Goal: Information Seeking & Learning: Learn about a topic

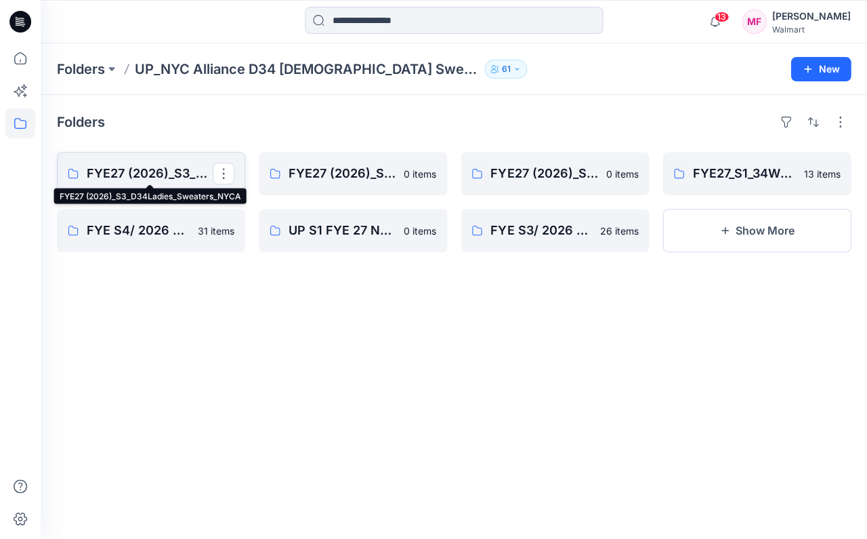
click at [150, 170] on p "FYE27 (2026)_S3_D34Ladies_Sweaters_NYCA" at bounding box center [150, 173] width 126 height 19
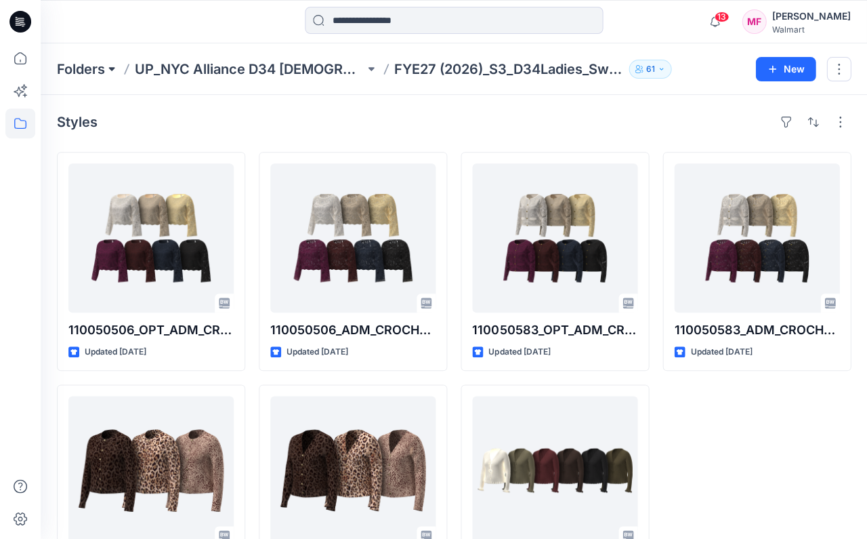
click at [112, 67] on button at bounding box center [112, 69] width 14 height 19
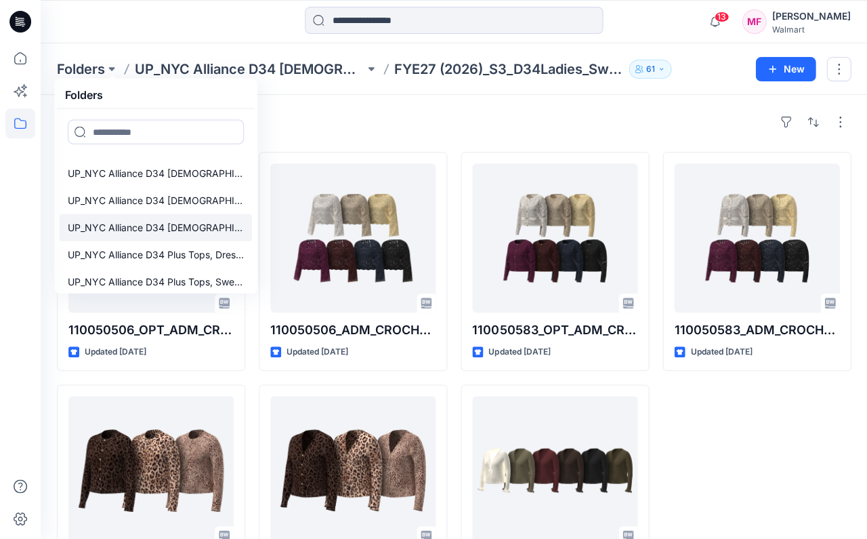
scroll to position [453, 0]
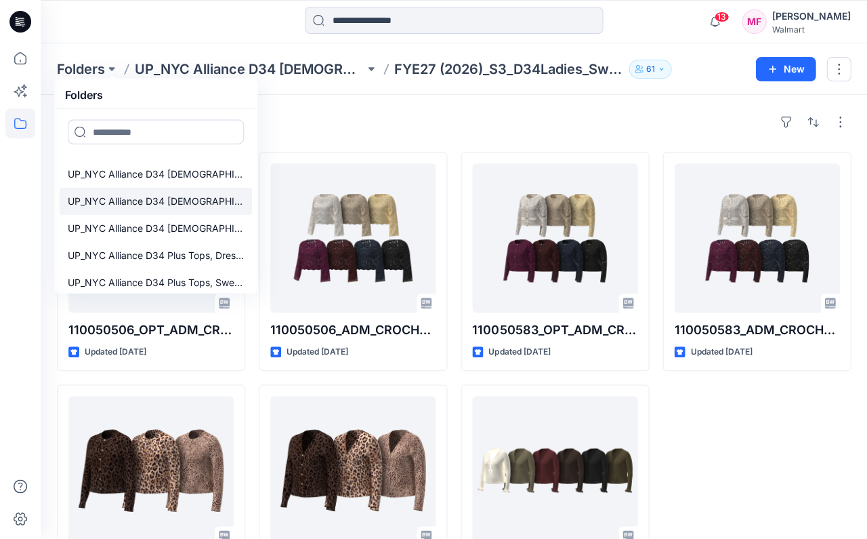
click at [191, 193] on p "UP_NYC Alliance D34 [DEMOGRAPHIC_DATA] Knit Tops" at bounding box center [156, 201] width 176 height 16
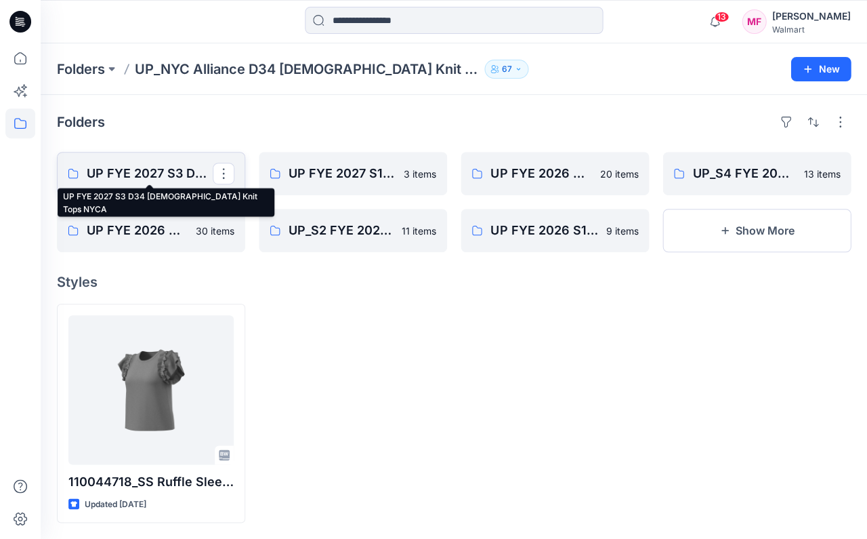
click at [176, 172] on p "UP FYE 2027 S3 D34 [DEMOGRAPHIC_DATA] Knit Tops NYCA" at bounding box center [150, 173] width 126 height 19
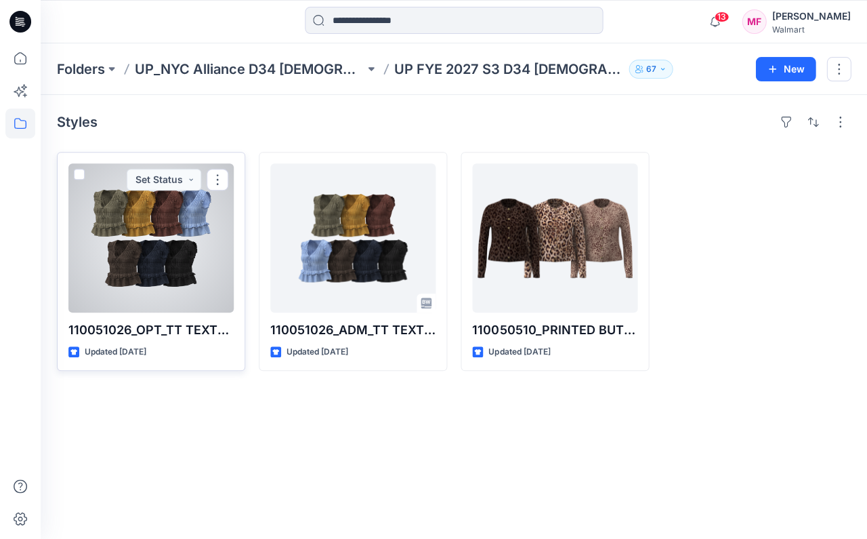
click at [167, 266] on div at bounding box center [150, 237] width 165 height 149
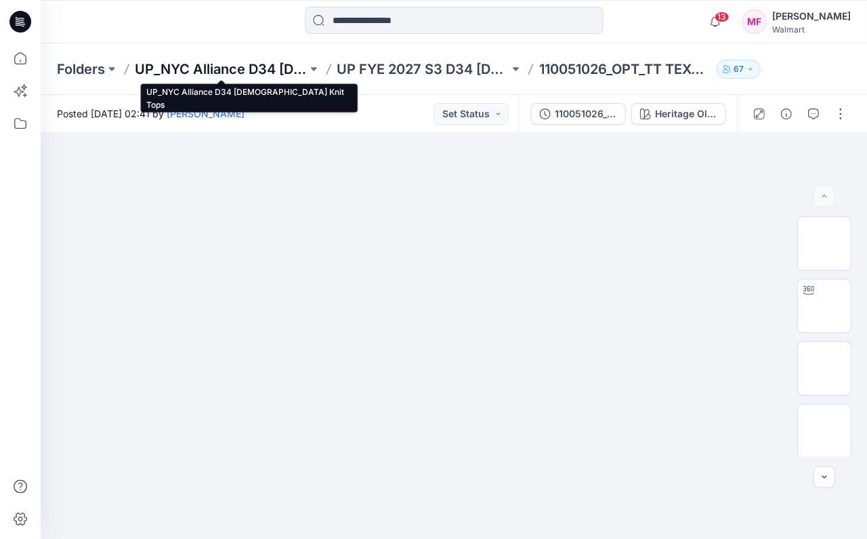
click at [225, 69] on p "UP_NYC Alliance D34 [DEMOGRAPHIC_DATA] Knit Tops" at bounding box center [221, 69] width 172 height 19
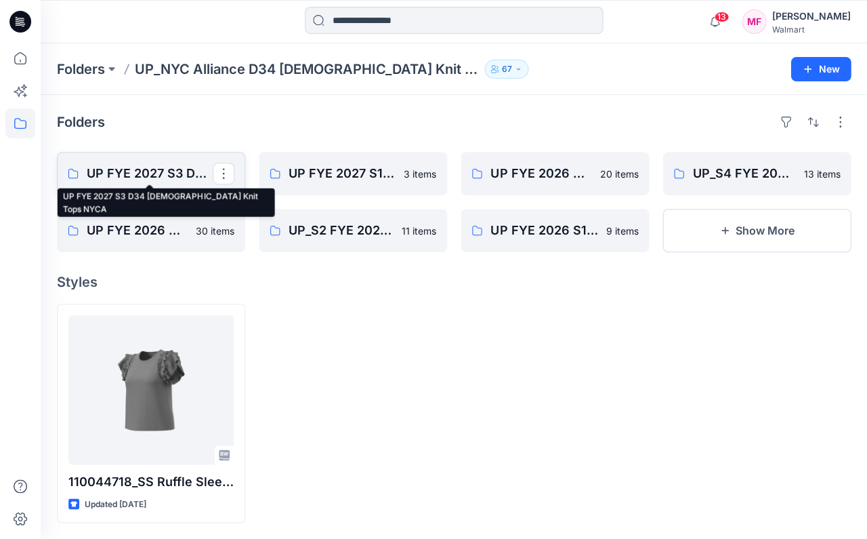
click at [167, 165] on p "UP FYE 2027 S3 D34 [DEMOGRAPHIC_DATA] Knit Tops NYCA" at bounding box center [150, 173] width 126 height 19
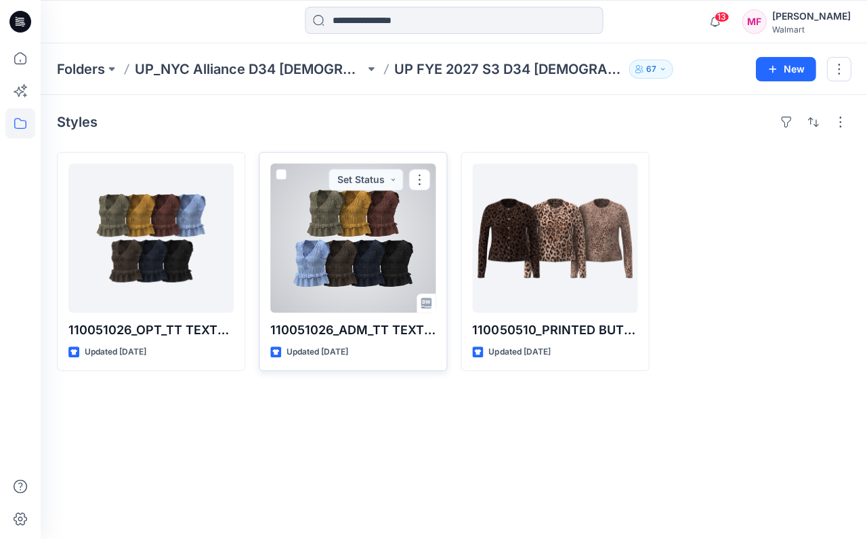
click at [316, 265] on div at bounding box center [352, 237] width 165 height 149
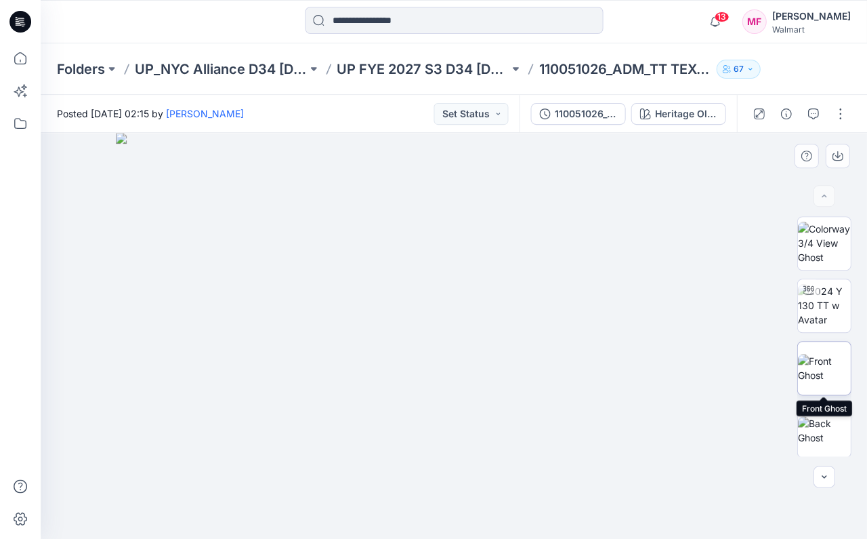
click at [823, 370] on img at bounding box center [824, 368] width 53 height 28
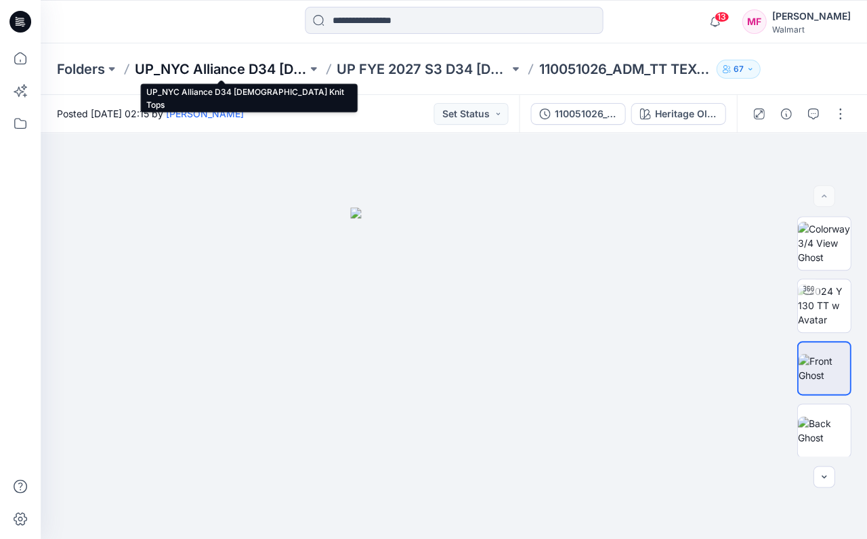
click at [220, 70] on p "UP_NYC Alliance D34 [DEMOGRAPHIC_DATA] Knit Tops" at bounding box center [221, 69] width 172 height 19
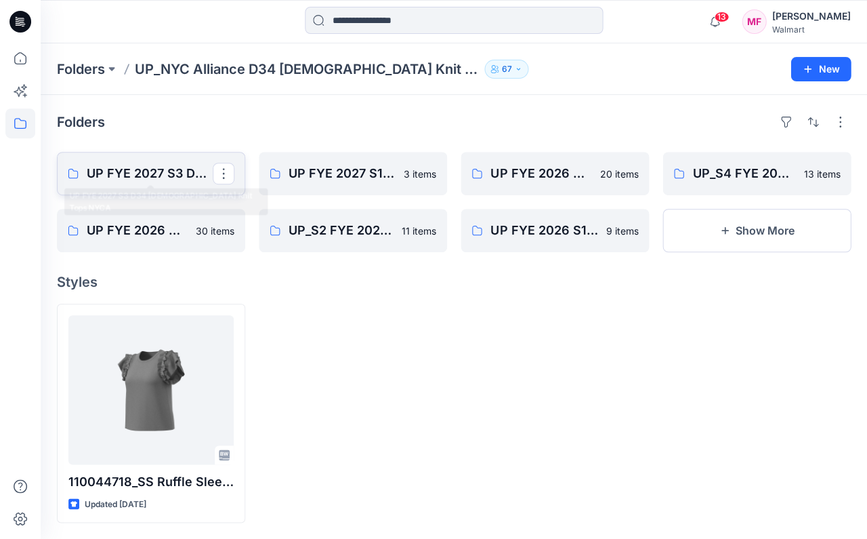
click at [148, 171] on p "UP FYE 2027 S3 D34 [DEMOGRAPHIC_DATA] Knit Tops NYCA" at bounding box center [150, 173] width 126 height 19
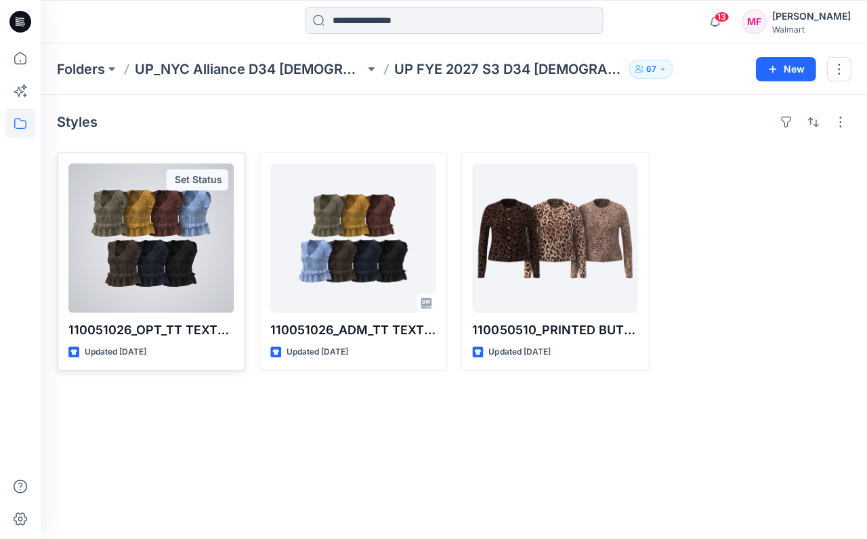
click at [144, 200] on div at bounding box center [150, 237] width 165 height 149
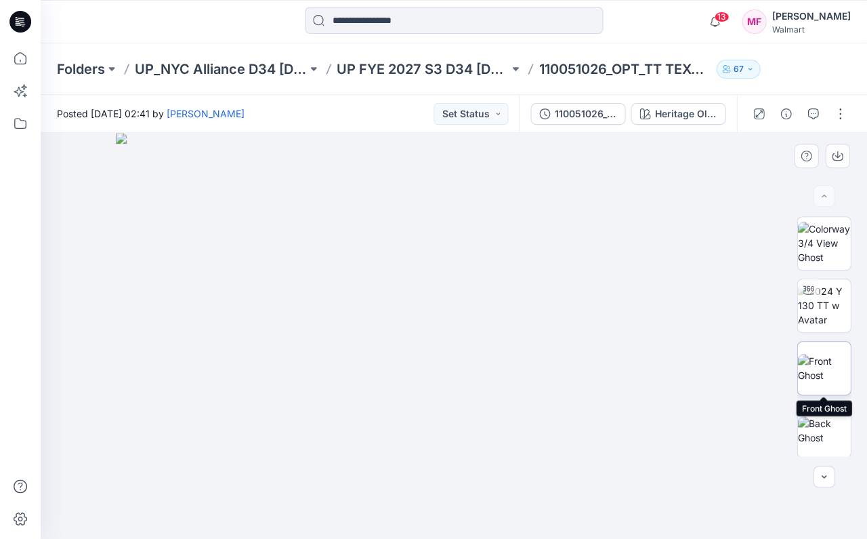
click at [825, 361] on img at bounding box center [824, 368] width 53 height 28
